Goal: Task Accomplishment & Management: Use online tool/utility

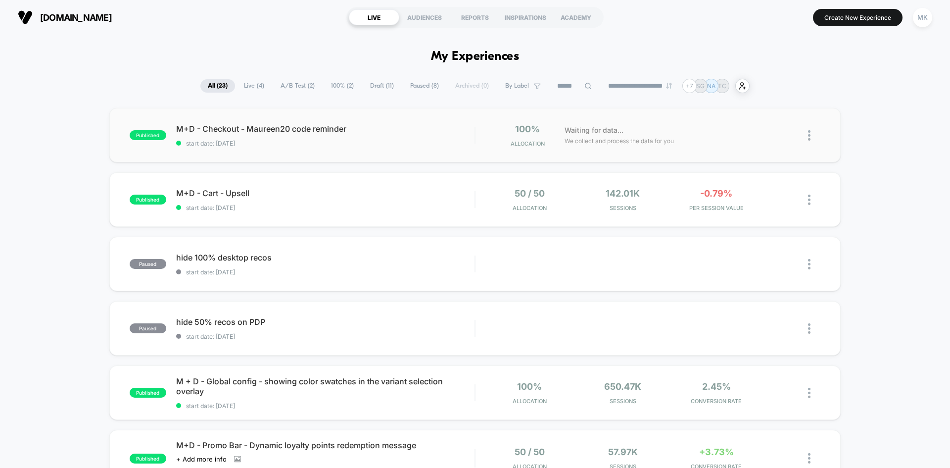
click at [809, 136] on img at bounding box center [809, 135] width 2 height 10
click at [785, 148] on div "Preview Link" at bounding box center [758, 147] width 89 height 22
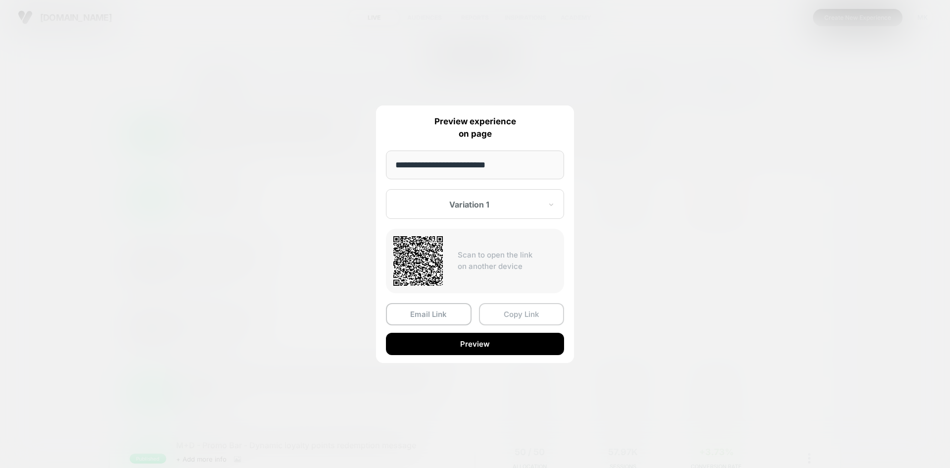
click at [524, 314] on button "Copy Link" at bounding box center [522, 314] width 86 height 22
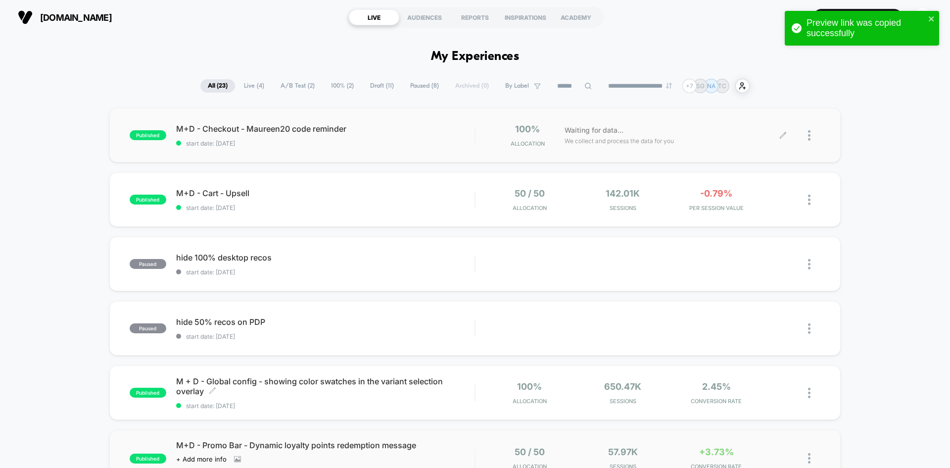
click at [391, 382] on span "M + D - Global config - showing color swatches in the variant selection overlay…" at bounding box center [325, 386] width 299 height 20
